Goal: Task Accomplishment & Management: Use online tool/utility

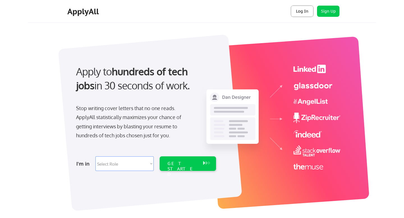
click at [302, 11] on button "Log In" at bounding box center [302, 11] width 22 height 11
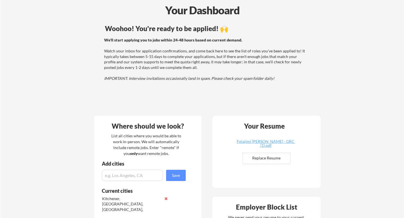
scroll to position [27, 0]
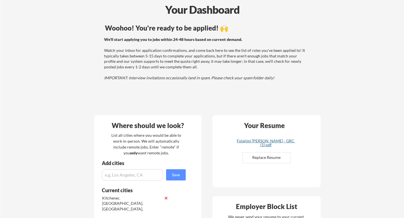
click at [237, 142] on div "Folajimi Ayotomi Ojomo - GRC (1).pdf" at bounding box center [265, 143] width 67 height 8
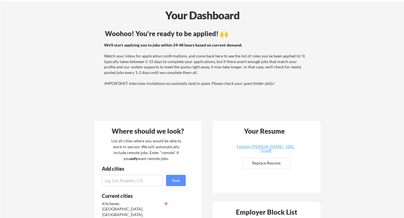
scroll to position [0, 0]
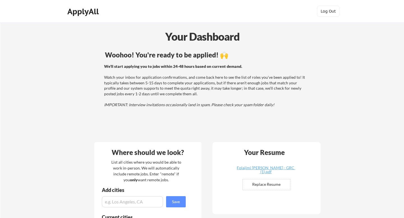
click at [279, 11] on div "ApplyAll Log Out" at bounding box center [202, 13] width 281 height 14
